Goal: Complete application form

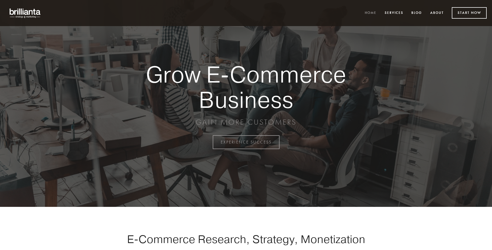
scroll to position [1394, 0]
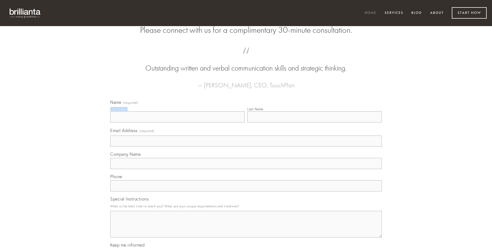
type input "[PERSON_NAME]"
click at [314, 122] on input "Last Name" at bounding box center [314, 116] width 134 height 11
type input "[PERSON_NAME]"
click at [246, 147] on input "Email Address (required)" at bounding box center [245, 140] width 271 height 11
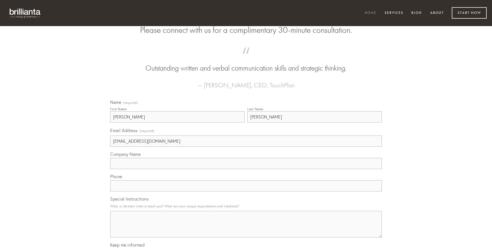
type input "[EMAIL_ADDRESS][DOMAIN_NAME]"
click at [246, 169] on input "Company Name" at bounding box center [245, 163] width 271 height 11
type input "usus"
click at [246, 191] on input "text" at bounding box center [245, 185] width 271 height 11
click at [246, 229] on textarea "Special Instructions" at bounding box center [245, 224] width 271 height 27
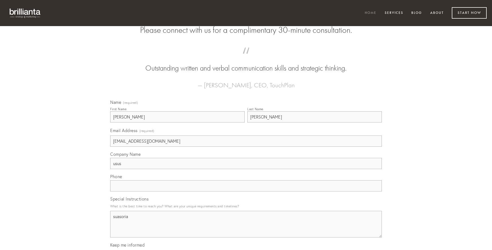
type textarea "suasoria"
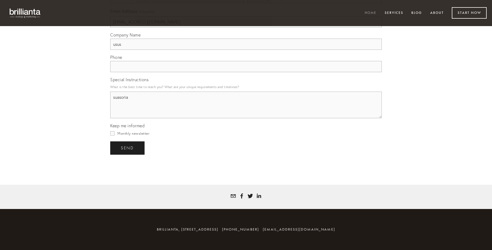
click at [128, 148] on span "send" at bounding box center [127, 147] width 13 height 5
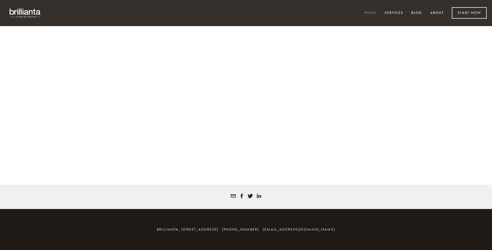
scroll to position [1387, 0]
